Goal: Task Accomplishment & Management: Complete application form

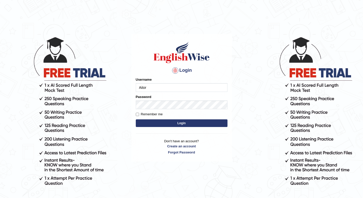
click at [190, 84] on input "Aitor" at bounding box center [182, 87] width 92 height 9
click at [156, 123] on button "Login" at bounding box center [182, 124] width 92 height 8
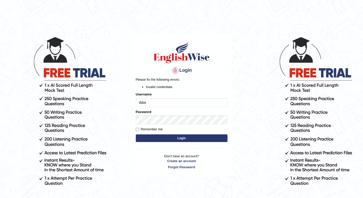
click at [150, 88] on li "Invalid credentials" at bounding box center [187, 87] width 82 height 5
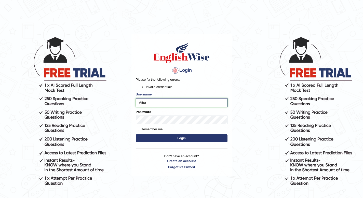
click at [155, 104] on input "Aitor" at bounding box center [182, 102] width 92 height 9
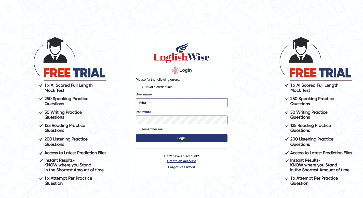
click at [188, 162] on link "Create an account" at bounding box center [182, 161] width 92 height 5
